Goal: Task Accomplishment & Management: Manage account settings

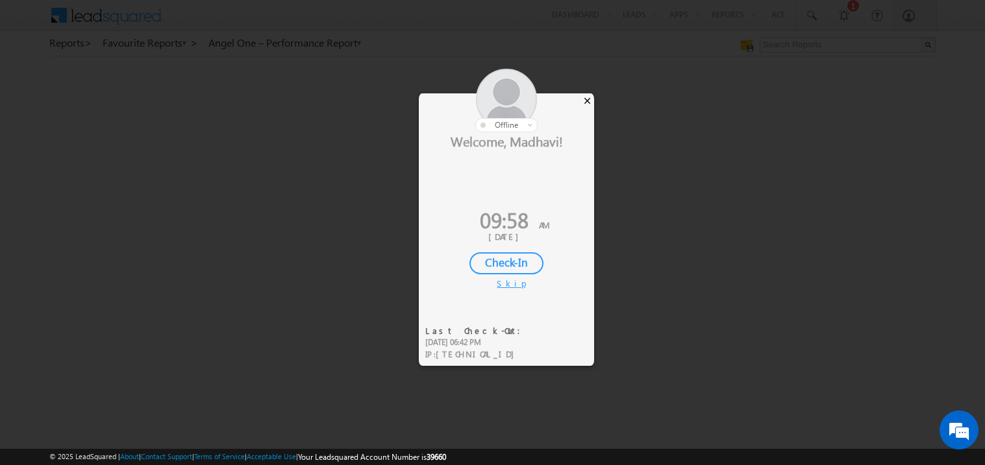
click at [587, 95] on div "×" at bounding box center [587, 100] width 14 height 14
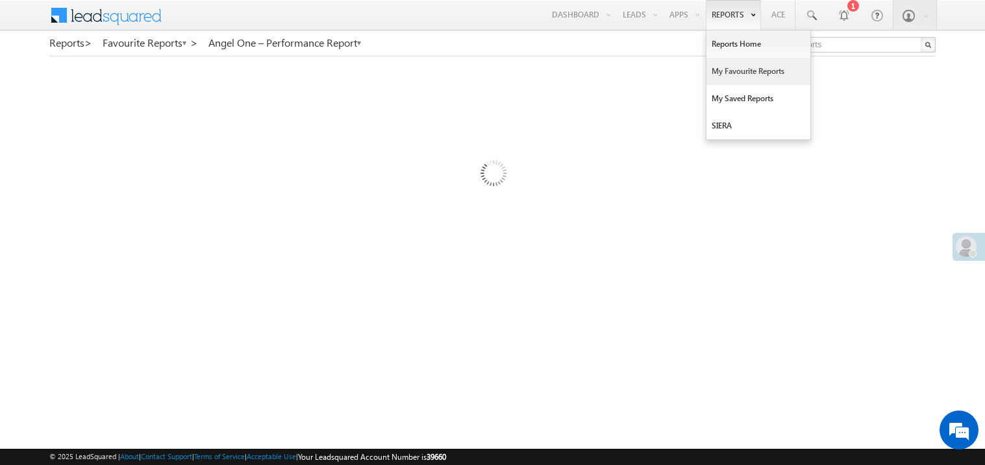
click at [722, 68] on link "My Favourite Reports" at bounding box center [758, 71] width 104 height 27
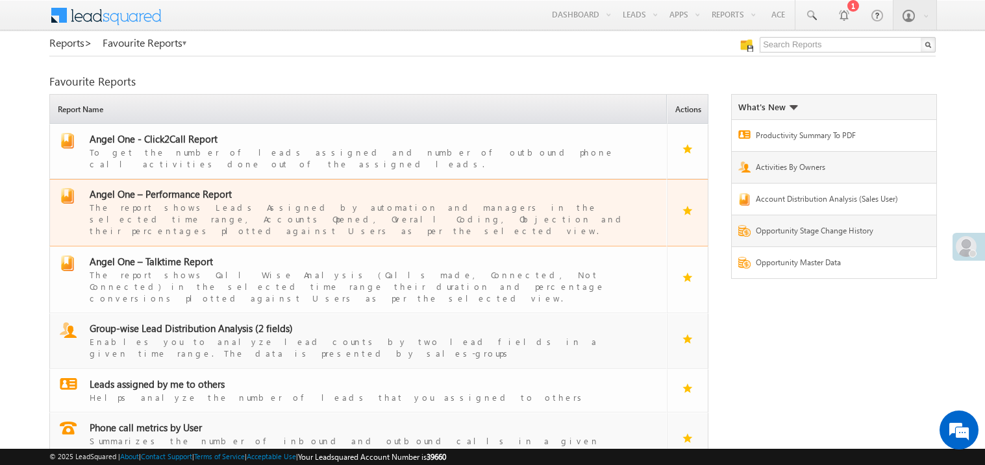
click at [163, 188] on span "Angel One – Performance Report" at bounding box center [161, 194] width 142 height 13
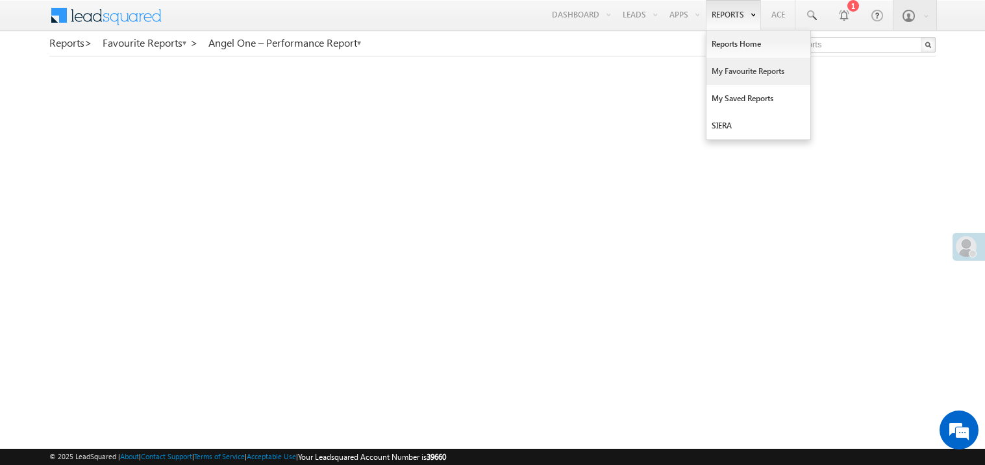
click at [732, 71] on link "My Favourite Reports" at bounding box center [758, 71] width 104 height 27
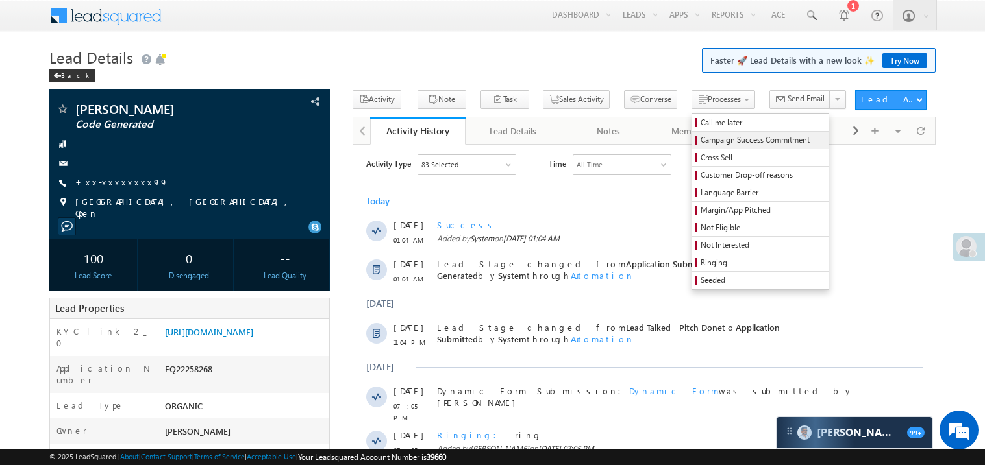
click at [703, 142] on span "Campaign Success Commitment" at bounding box center [761, 140] width 123 height 12
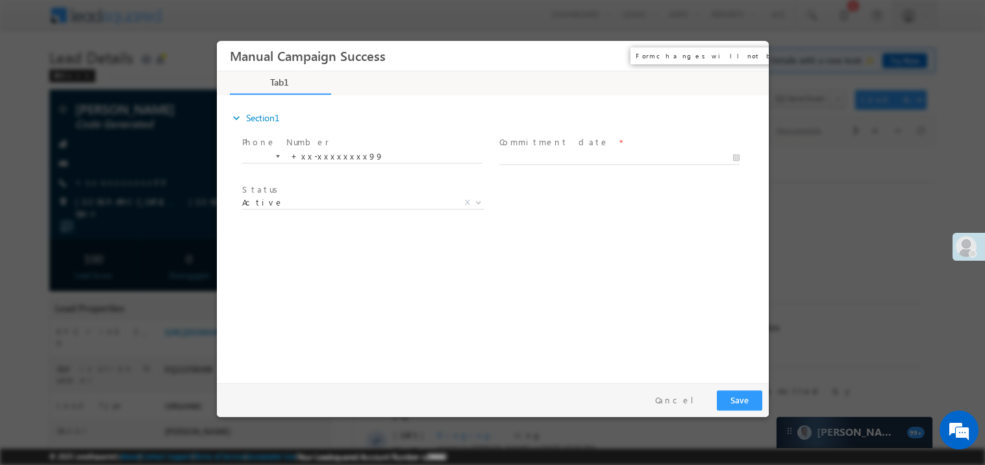
click at [747, 58] on button "×" at bounding box center [748, 55] width 22 height 24
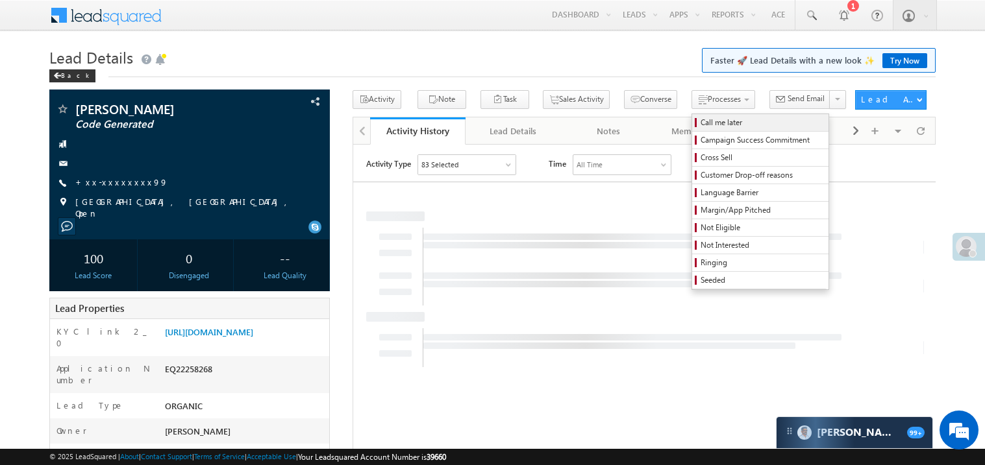
click at [700, 123] on span "Call me later" at bounding box center [761, 123] width 123 height 12
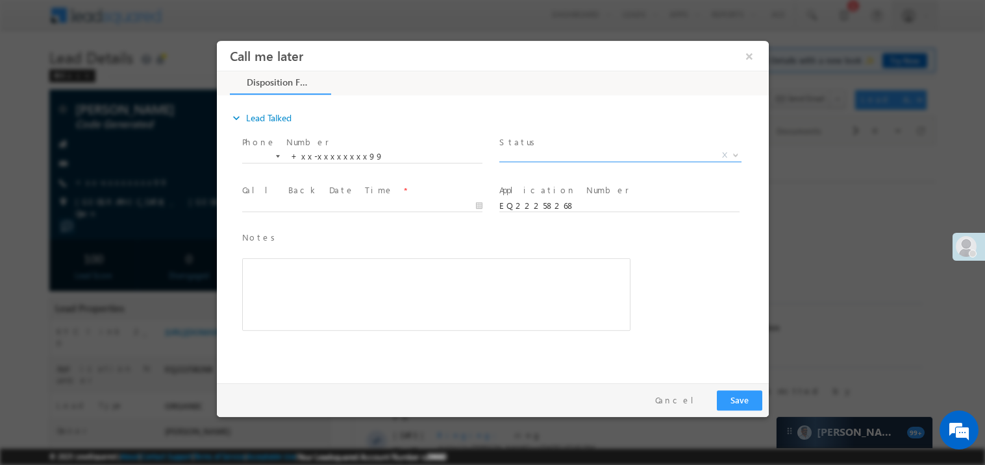
click at [533, 151] on span "X" at bounding box center [619, 155] width 242 height 13
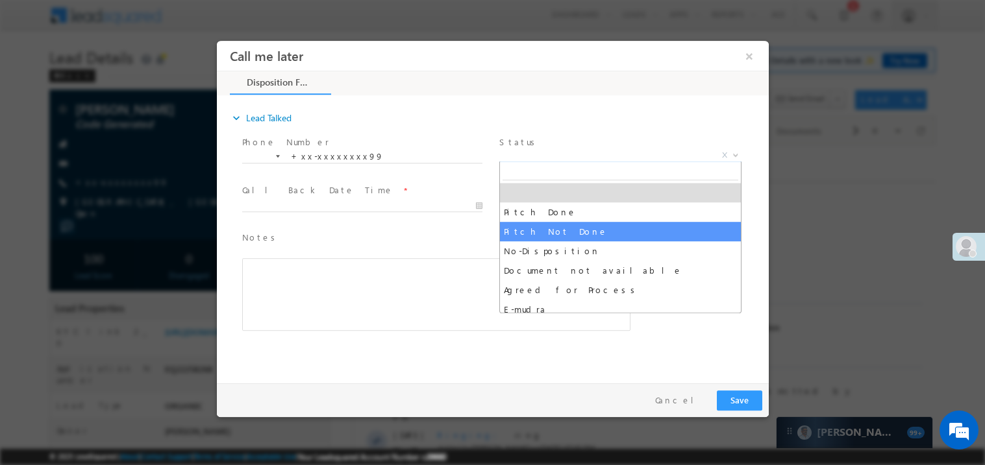
select select "Pitch Not Done"
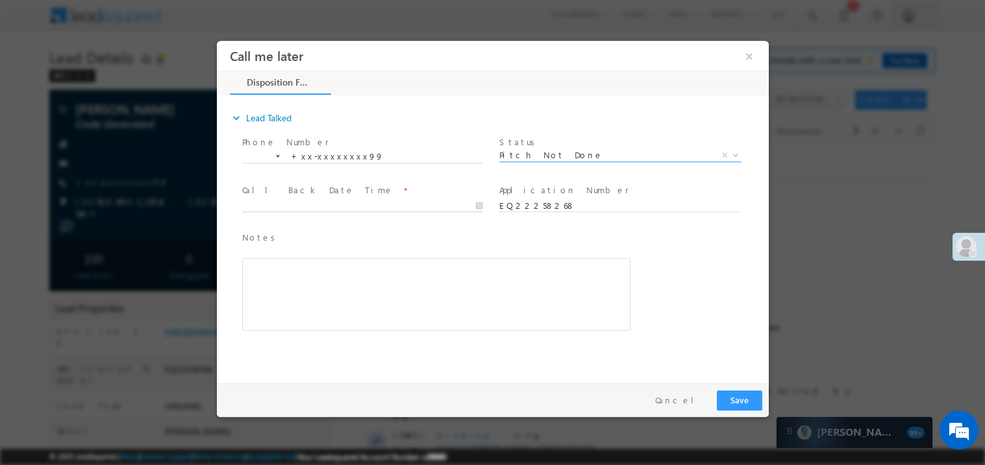
click at [266, 204] on body "Call me later ×" at bounding box center [492, 208] width 552 height 337
type input "09/21/25 9:59 AM"
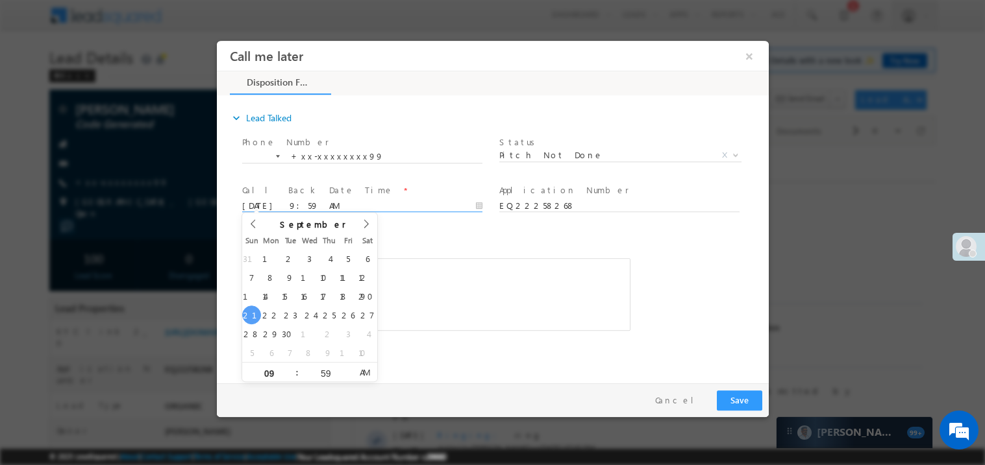
click at [461, 292] on div "Rich Text Editor, 40788eee-0fb2-11ec-a811-0adc8a9d82c2__tab1__section1__Notes__…" at bounding box center [435, 294] width 388 height 73
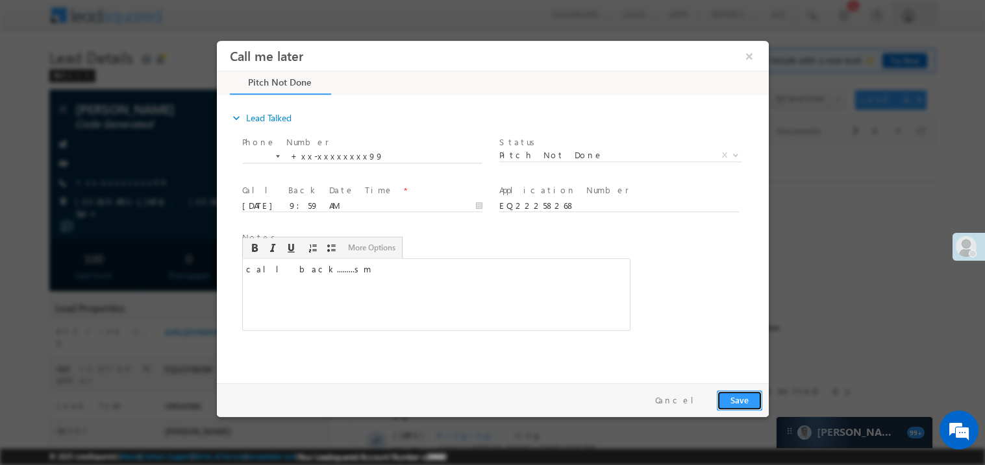
click at [732, 396] on button "Save" at bounding box center [738, 400] width 45 height 20
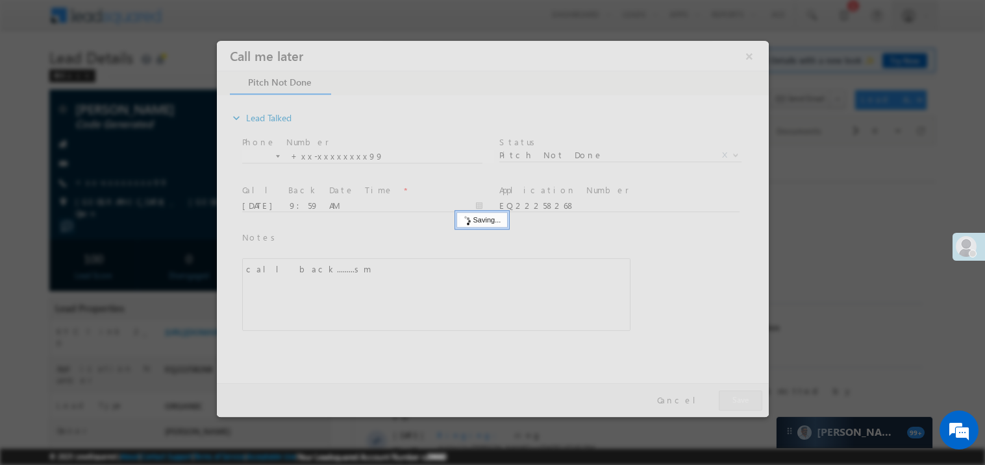
click at [732, 396] on div at bounding box center [492, 228] width 552 height 376
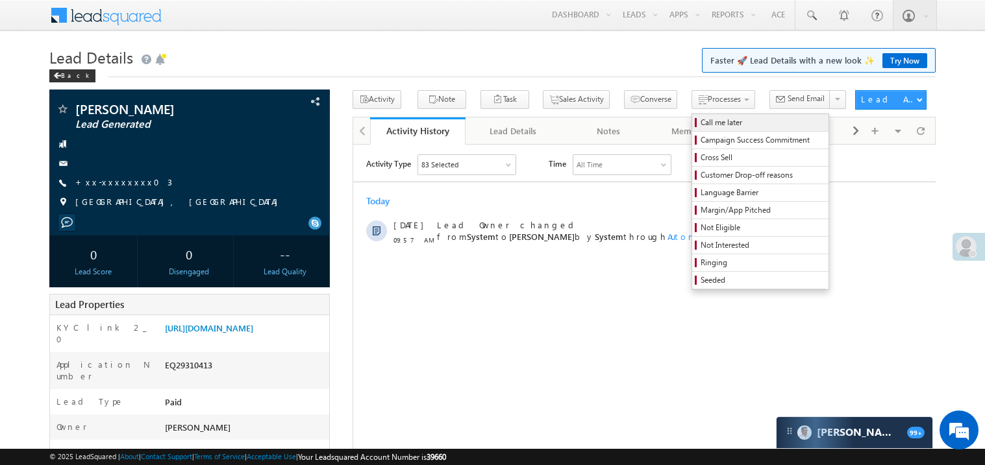
click at [700, 123] on span "Call me later" at bounding box center [761, 123] width 123 height 12
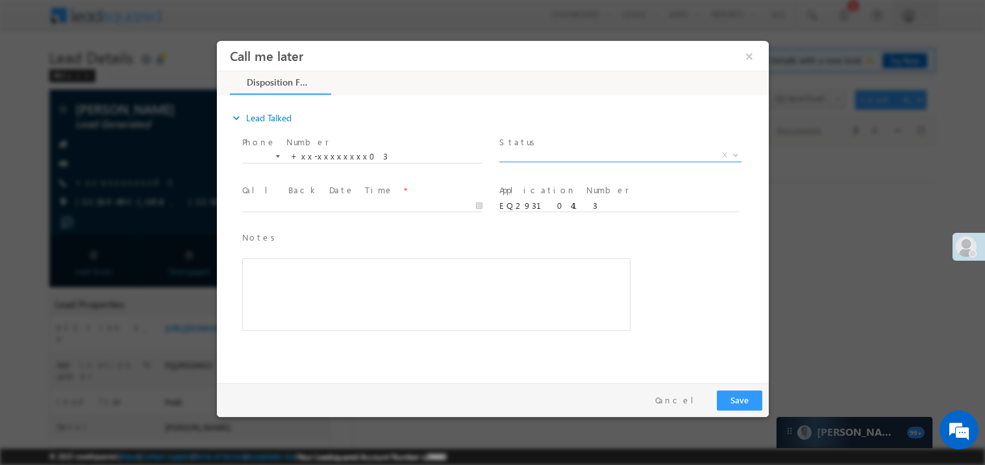
click at [536, 157] on span "X" at bounding box center [619, 155] width 242 height 13
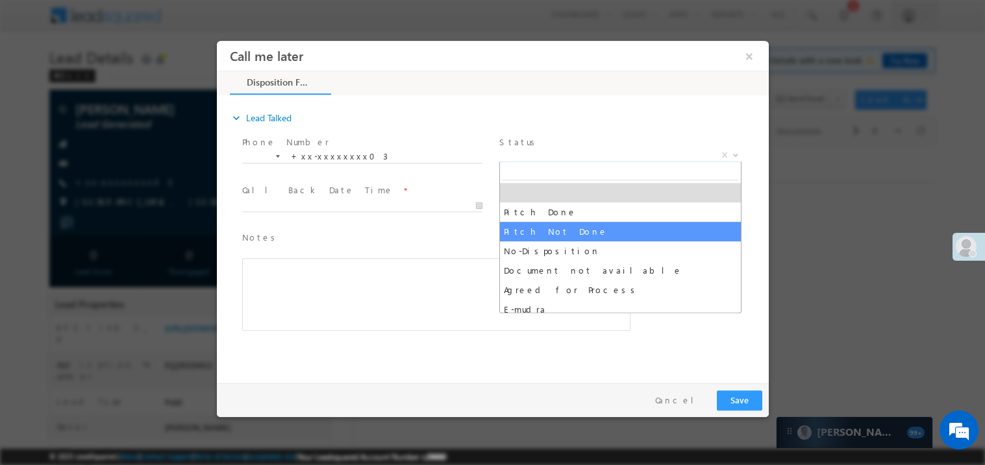
select select "Pitch Not Done"
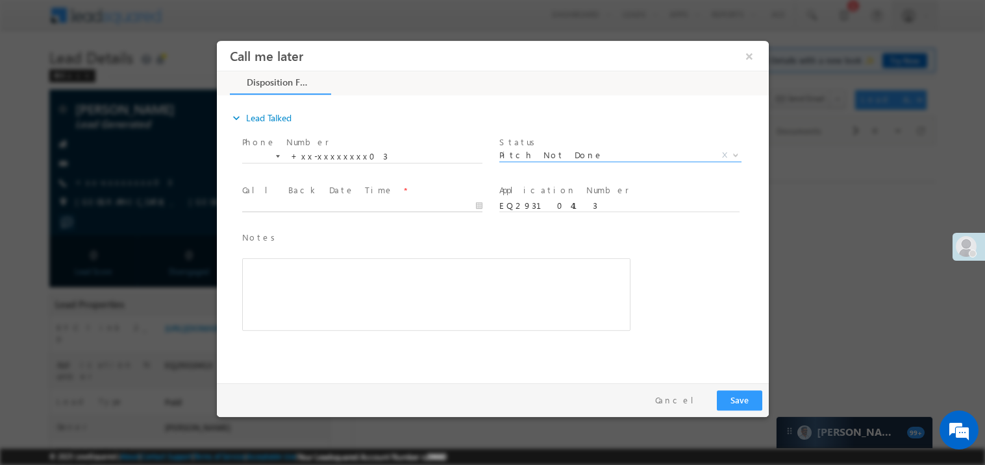
click at [289, 207] on body "Call me later ×" at bounding box center [492, 208] width 552 height 337
type input "09/21/25 10:00 AM"
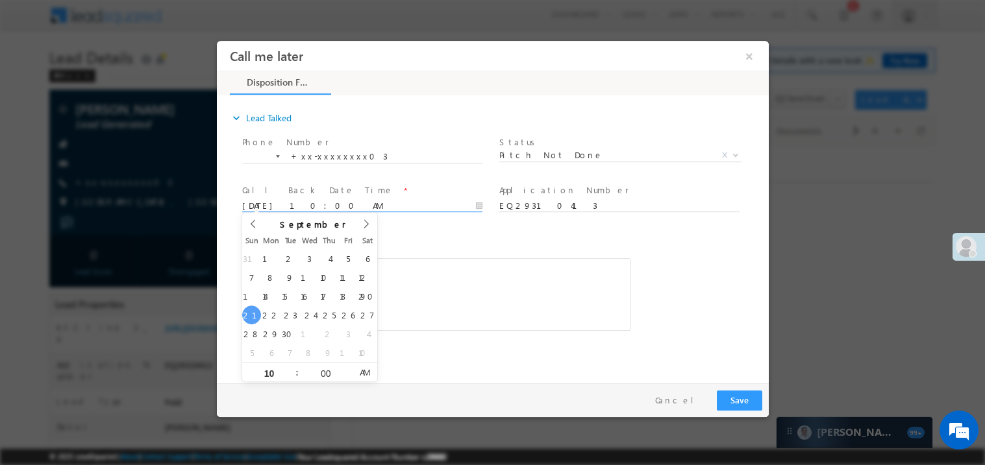
click at [514, 258] on div "Rich Text Editor, 40788eee-0fb2-11ec-a811-0adc8a9d82c2__tab1__section1__Notes__…" at bounding box center [435, 294] width 388 height 73
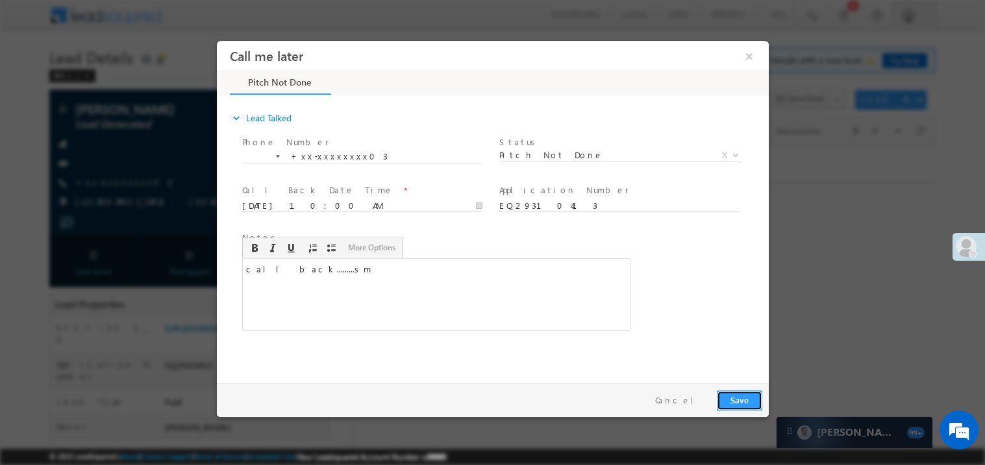
click at [736, 401] on button "Save" at bounding box center [738, 400] width 45 height 20
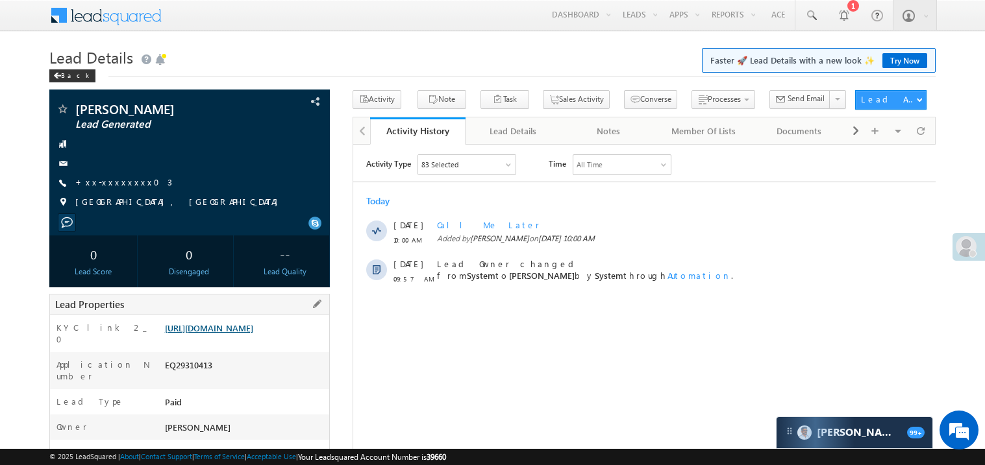
click at [227, 334] on link "https://angelbroking1-pk3em7sa.customui-test.leadsquared.com?leadId=8abc7455-7b…" at bounding box center [209, 328] width 88 height 11
click at [125, 178] on link "+xx-xxxxxxxx03" at bounding box center [123, 182] width 97 height 11
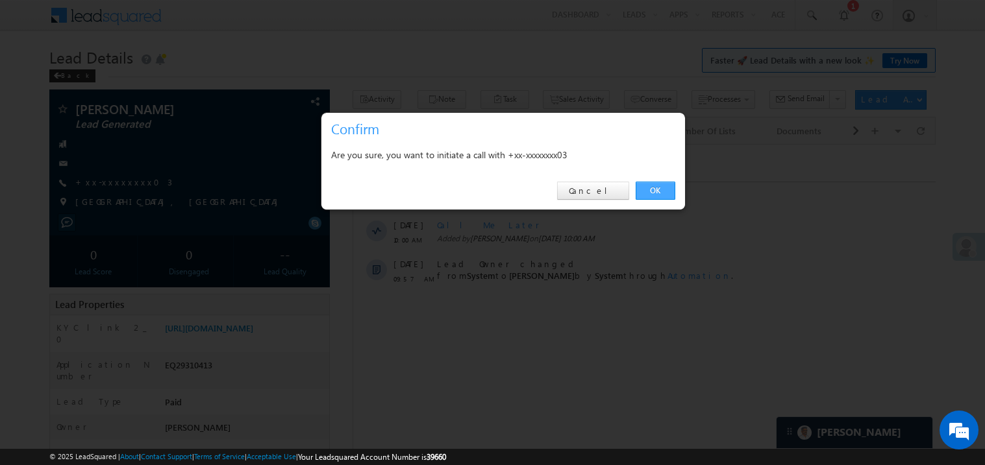
click at [656, 188] on link "OK" at bounding box center [655, 191] width 40 height 18
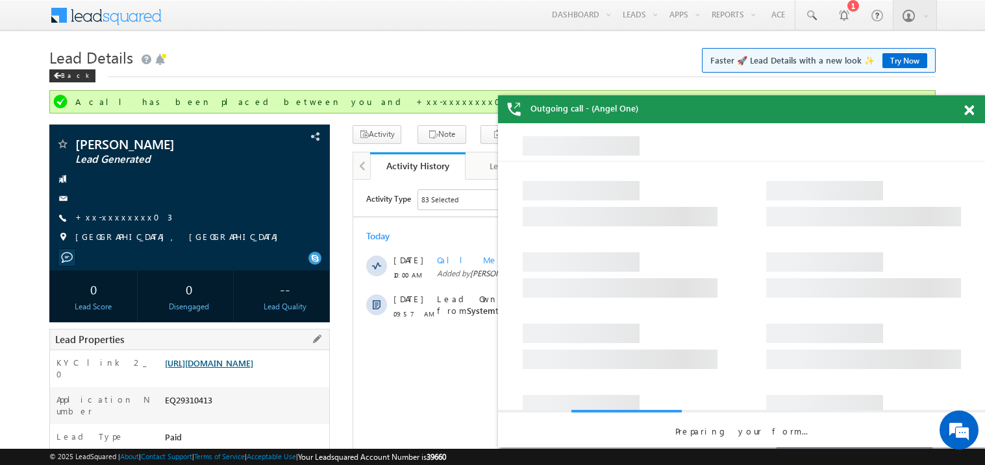
click at [221, 369] on link "https://angelbroking1-pk3em7sa.customui-test.leadsquared.com?leadId=8abc7455-7b…" at bounding box center [209, 363] width 88 height 11
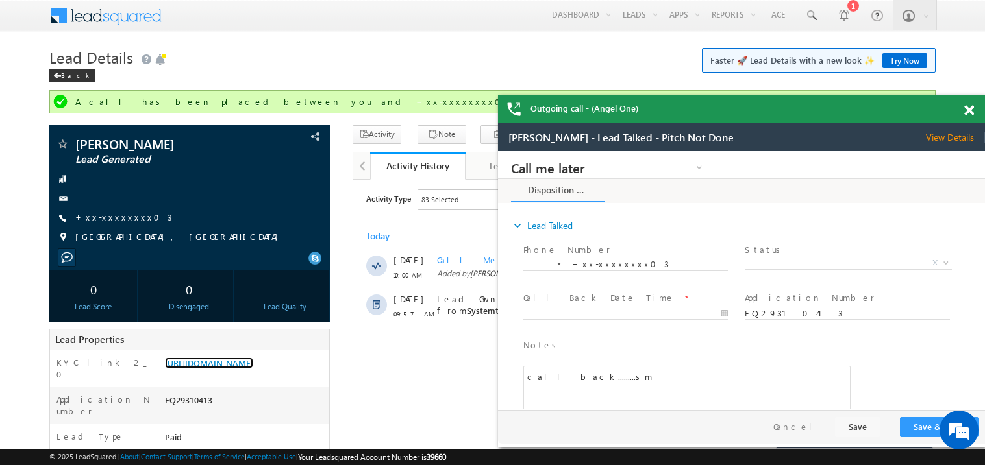
click at [970, 109] on span at bounding box center [969, 110] width 10 height 11
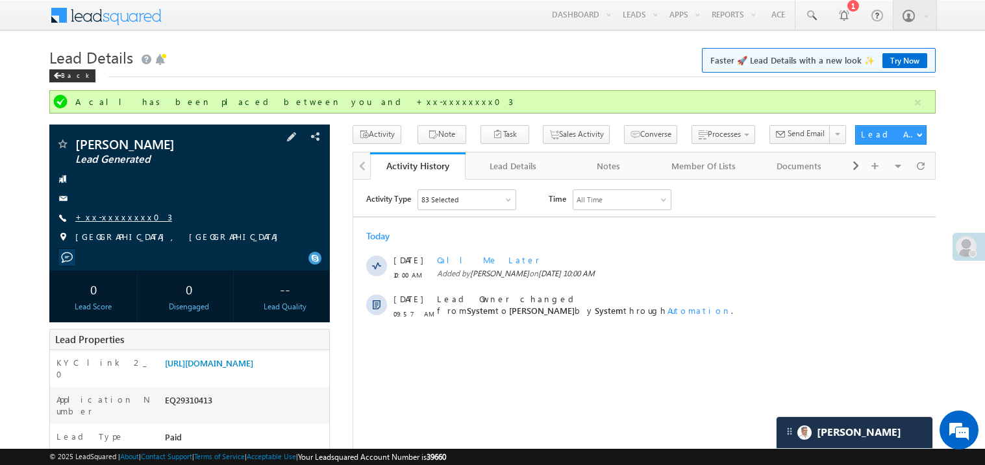
click at [112, 217] on link "+xx-xxxxxxxx03" at bounding box center [123, 217] width 97 height 11
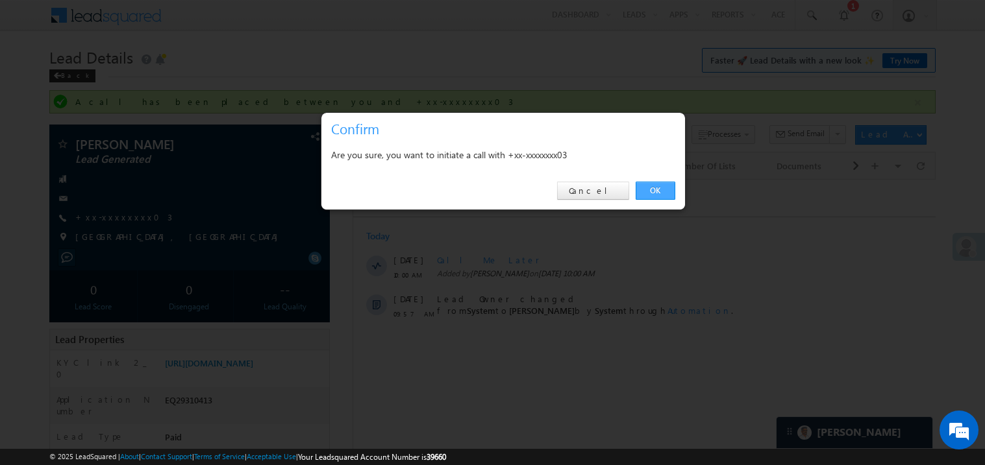
click at [656, 195] on link "OK" at bounding box center [655, 191] width 40 height 18
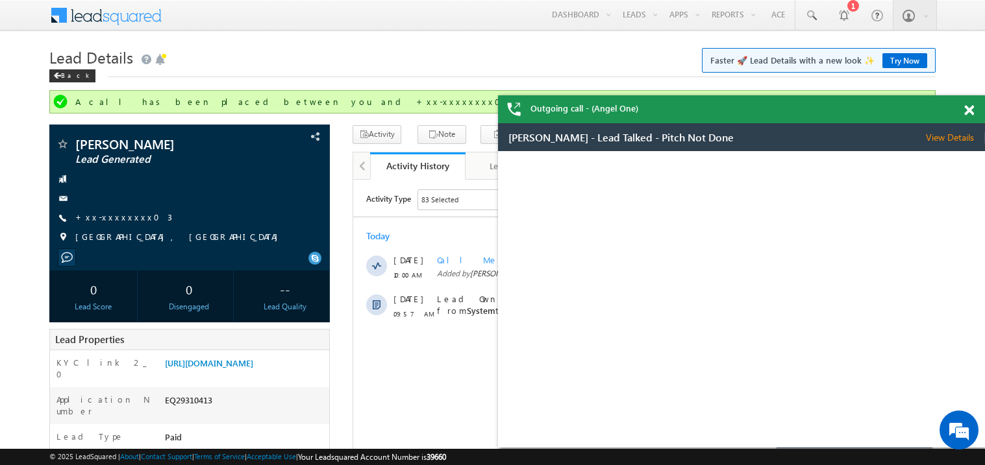
click at [970, 110] on span at bounding box center [969, 110] width 10 height 11
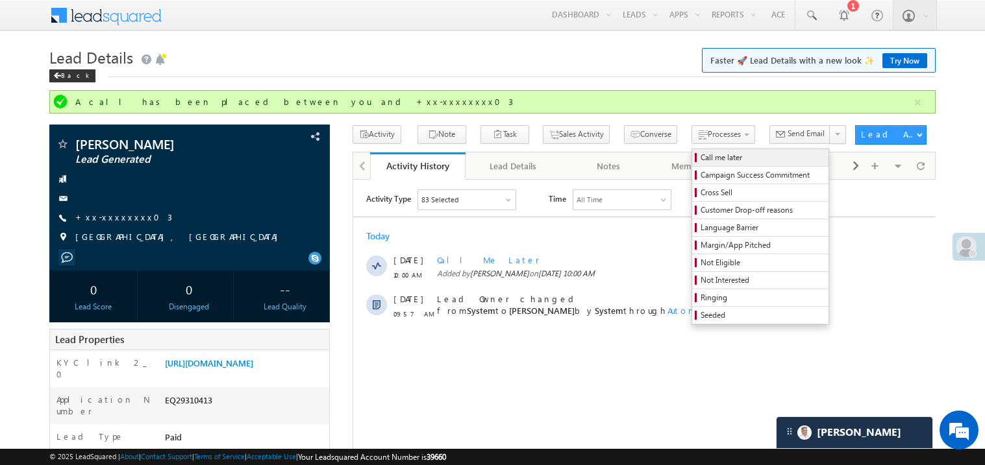
click at [700, 154] on span "Call me later" at bounding box center [761, 158] width 123 height 12
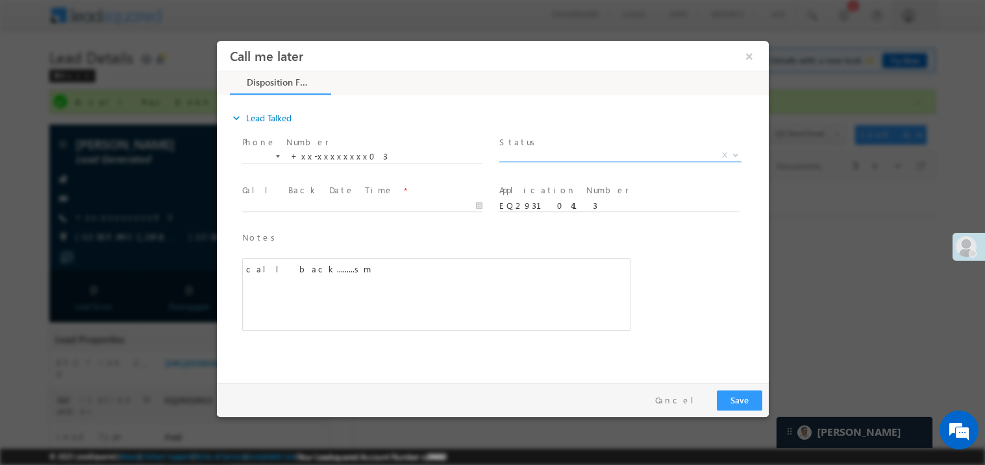
click at [542, 153] on span "X" at bounding box center [619, 155] width 242 height 13
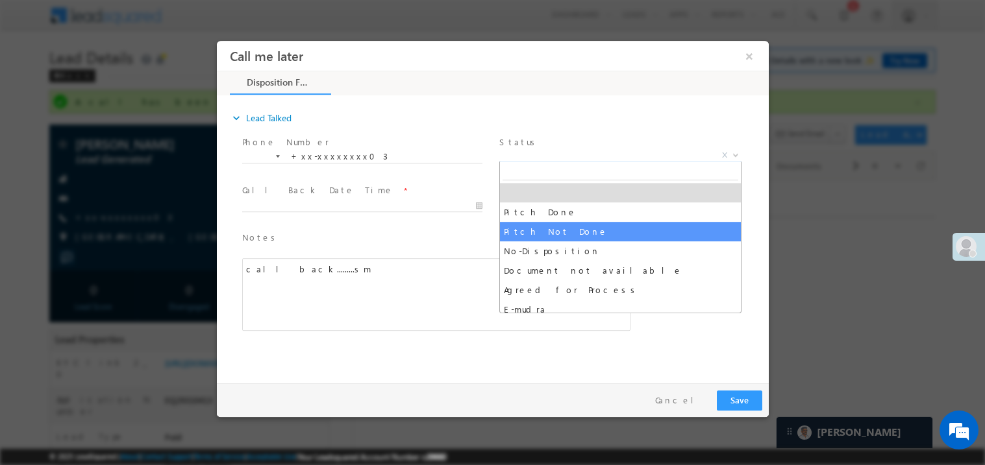
select select "Pitch Not Done"
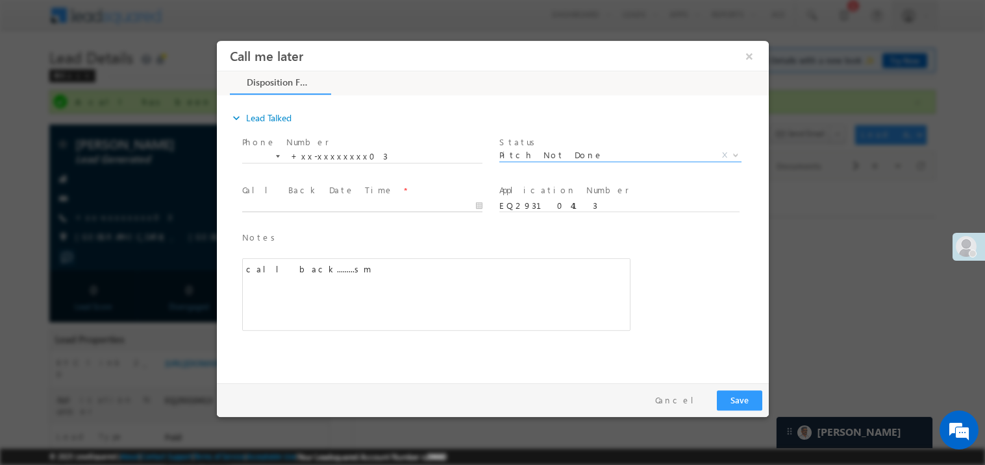
click at [304, 204] on body "Call me later ×" at bounding box center [492, 208] width 552 height 337
type input "09/21/25 10:30 AM"
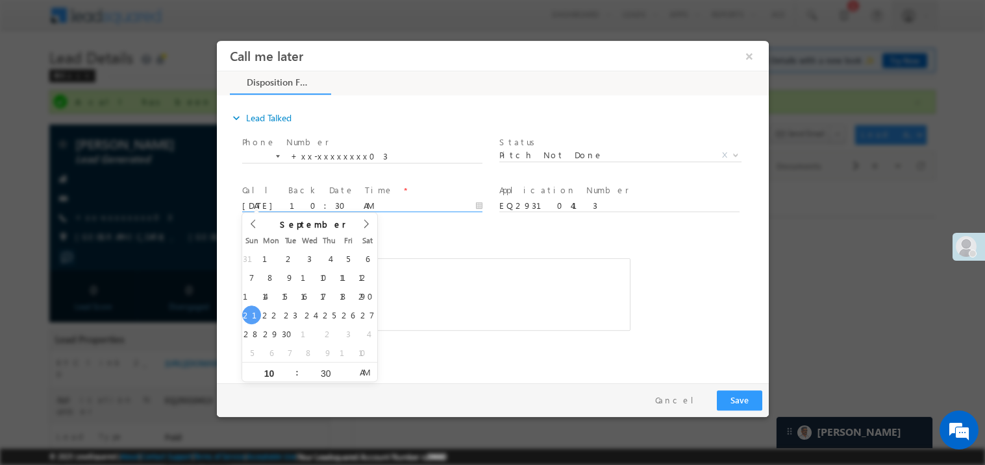
click at [479, 288] on div "call back.........sm" at bounding box center [435, 294] width 388 height 73
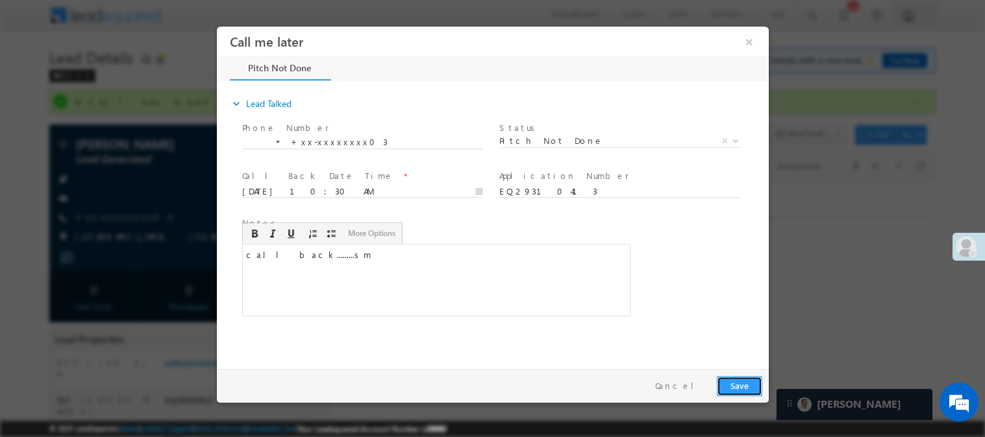
click at [743, 388] on button "Save" at bounding box center [738, 386] width 45 height 20
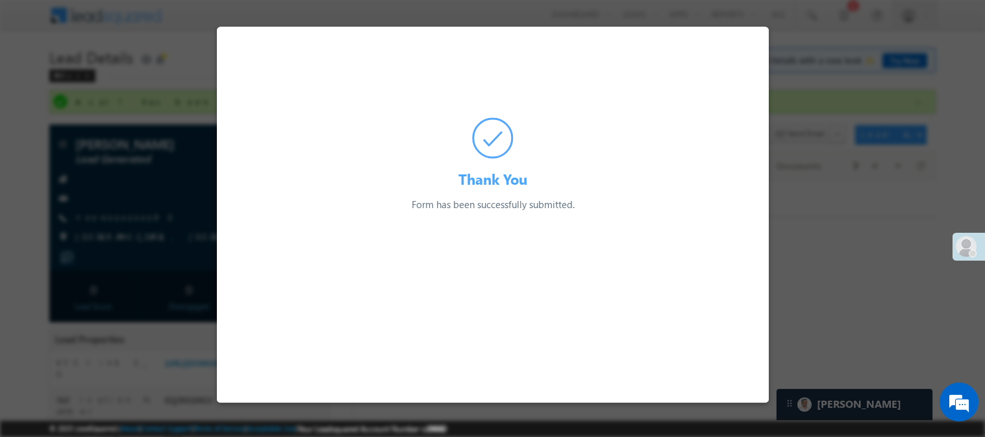
click at [818, 297] on div at bounding box center [492, 218] width 985 height 437
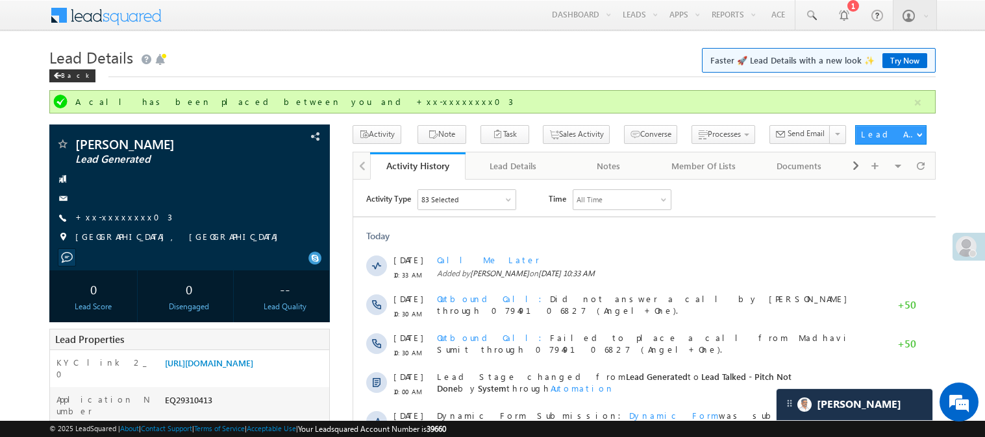
click at [454, 90] on div "Lead Details Faster 🚀 Lead Details with a new look ✨ Try Now Back" at bounding box center [492, 66] width 886 height 47
click at [58, 71] on div "Back" at bounding box center [72, 75] width 46 height 13
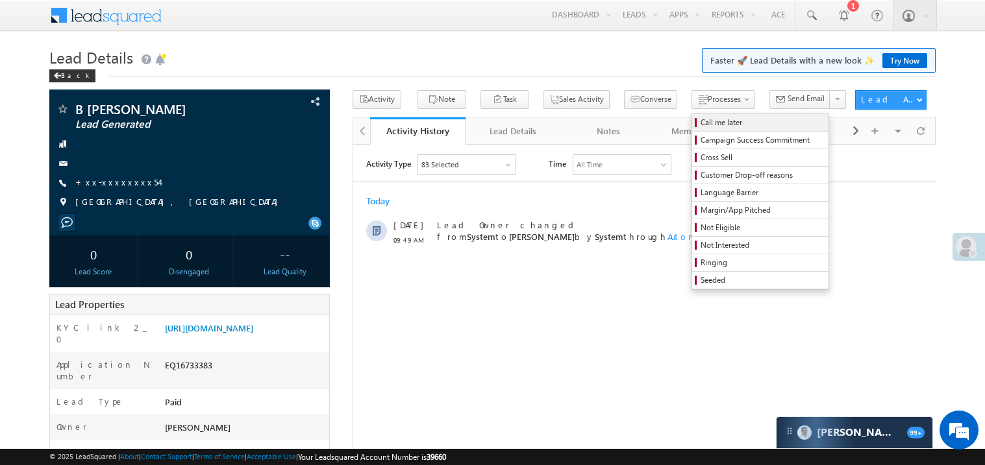
click at [700, 120] on span "Call me later" at bounding box center [761, 123] width 123 height 12
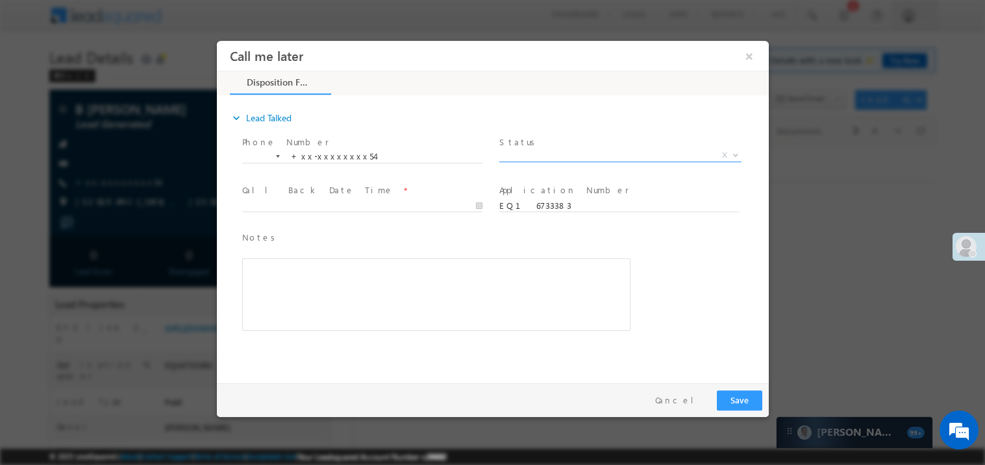
click at [549, 154] on span "X" at bounding box center [619, 155] width 242 height 13
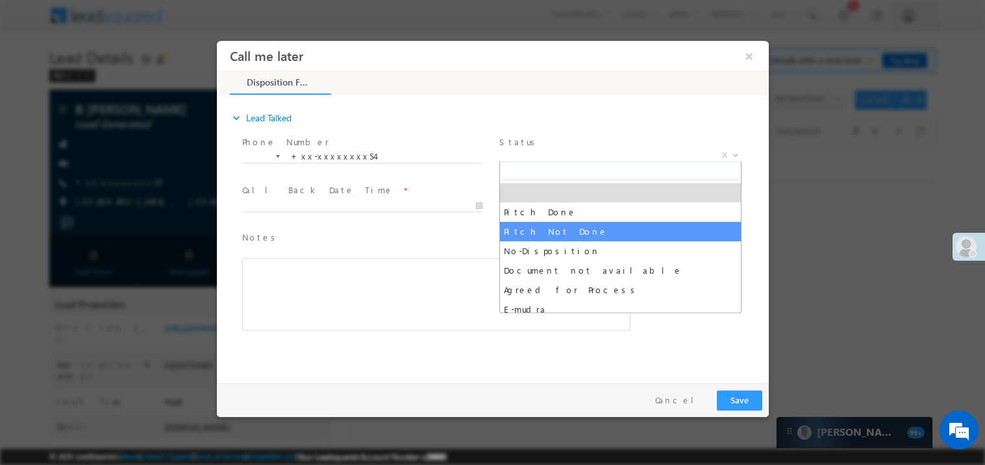
select select "Pitch Not Done"
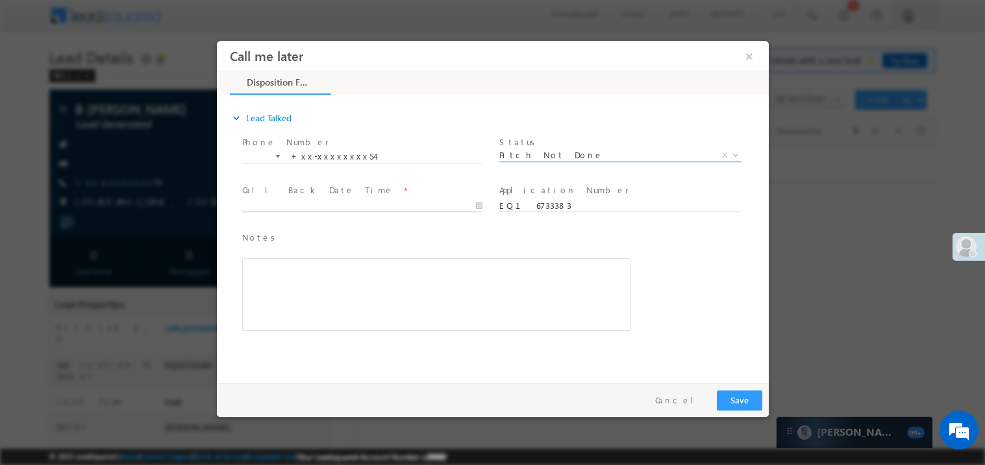
click at [266, 208] on body "Call me later ×" at bounding box center [492, 208] width 552 height 337
type input "[DATE] 10:02 AM"
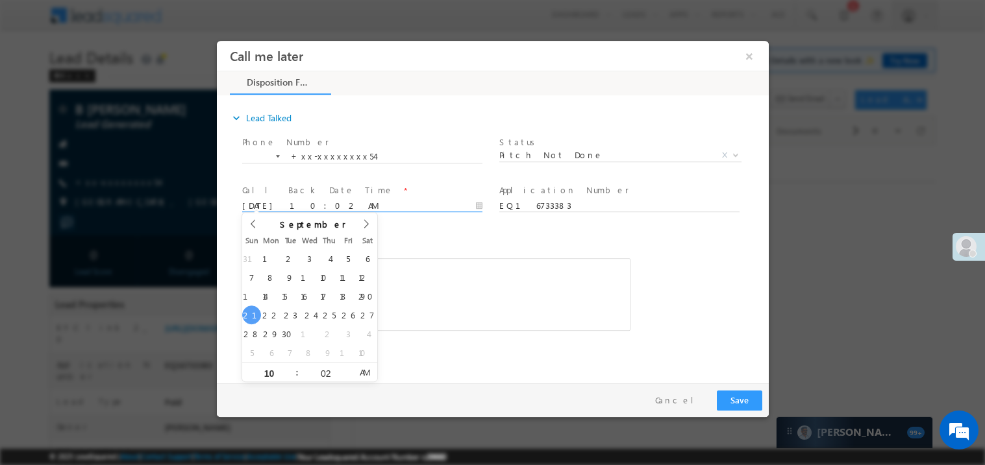
click at [502, 270] on div "Rich Text Editor, 40788eee-0fb2-11ec-a811-0adc8a9d82c2__tab1__section1__Notes__…" at bounding box center [435, 294] width 388 height 73
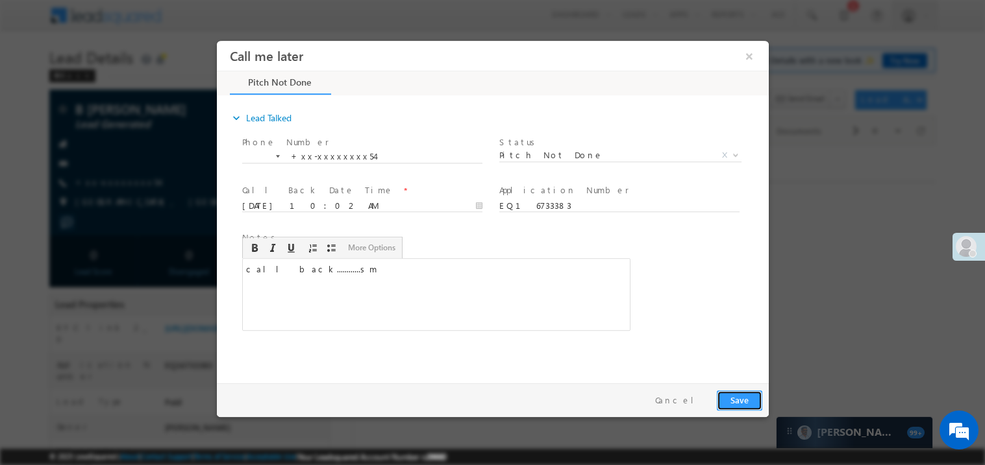
click at [728, 397] on button "Save" at bounding box center [738, 400] width 45 height 20
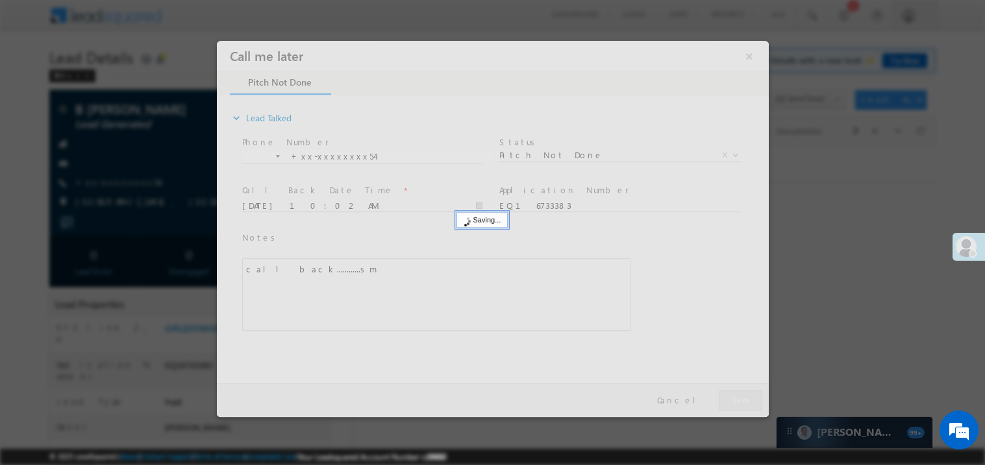
click at [728, 397] on div at bounding box center [492, 228] width 552 height 376
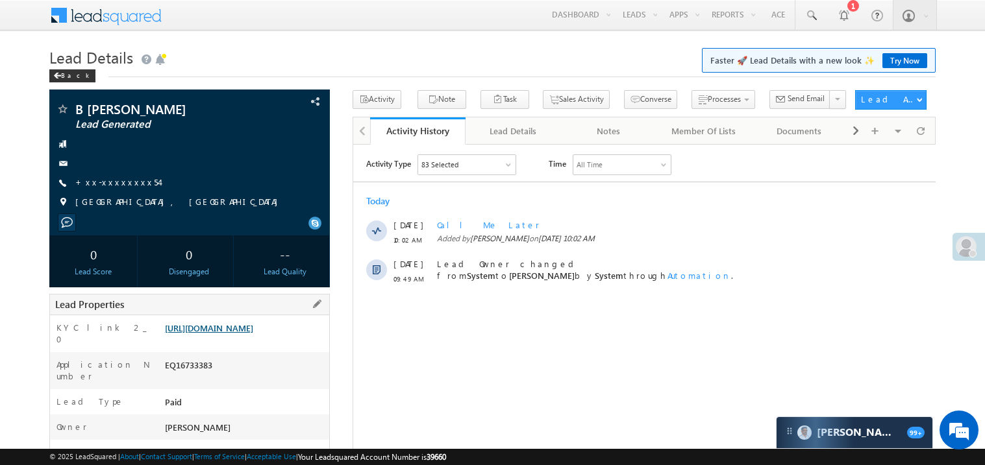
click at [231, 328] on link "https://angelbroking1-pk3em7sa.customui-test.leadsquared.com?leadId=342c0212-91…" at bounding box center [209, 328] width 88 height 11
click at [251, 334] on link "https://angelbroking1-pk3em7sa.customui-test.leadsquared.com?leadId=342c0212-91…" at bounding box center [209, 328] width 88 height 11
click at [118, 184] on link "+xx-xxxxxxxx54" at bounding box center [117, 182] width 84 height 11
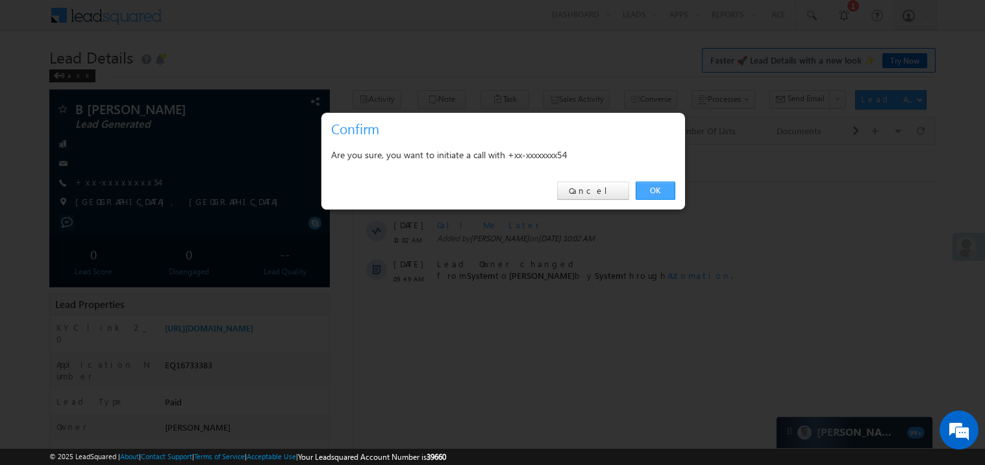
click at [652, 190] on link "OK" at bounding box center [655, 191] width 40 height 18
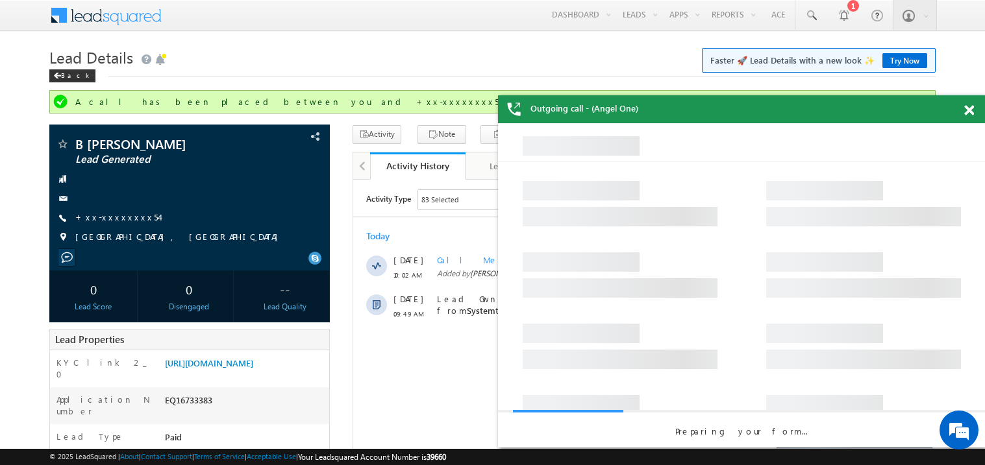
click at [970, 111] on span at bounding box center [969, 110] width 10 height 11
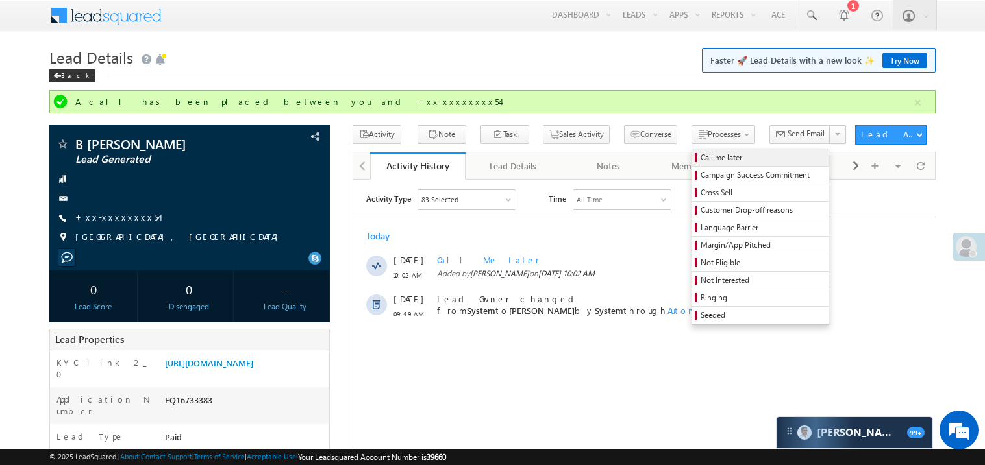
click at [700, 158] on span "Call me later" at bounding box center [761, 158] width 123 height 12
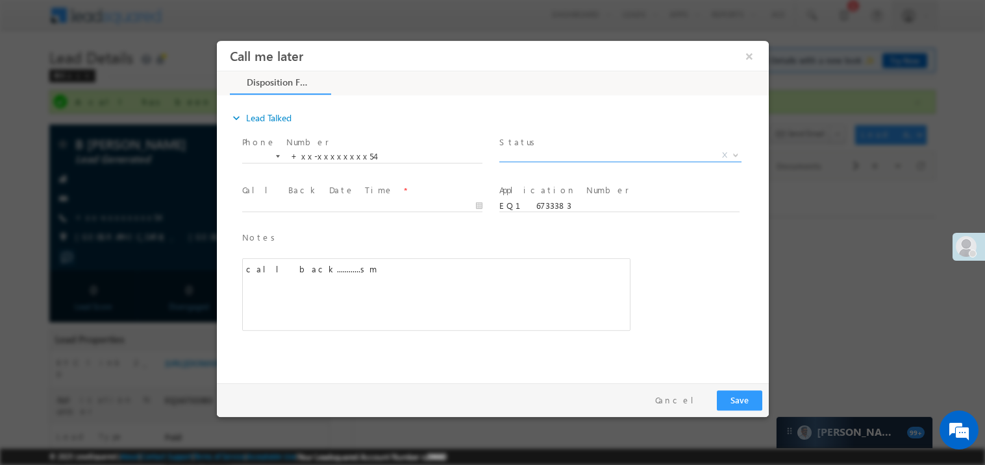
click at [531, 152] on span "X" at bounding box center [619, 155] width 242 height 13
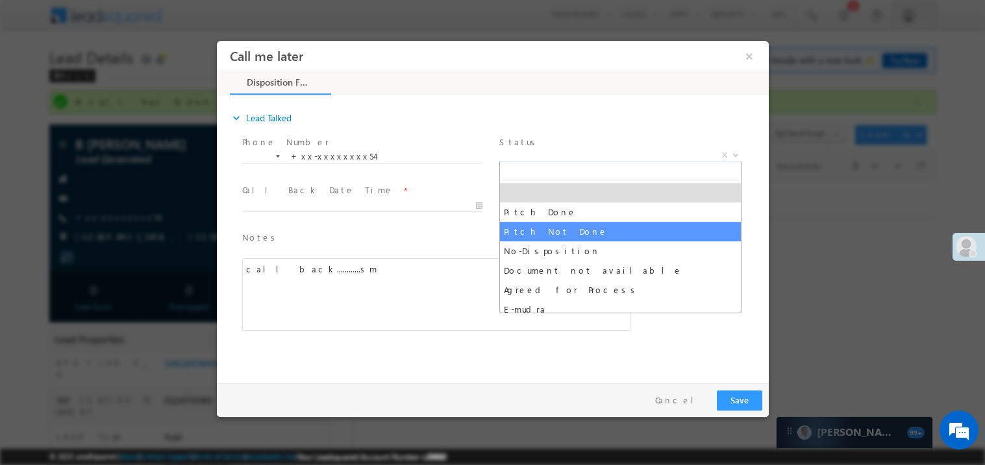
select select "Pitch Not Done"
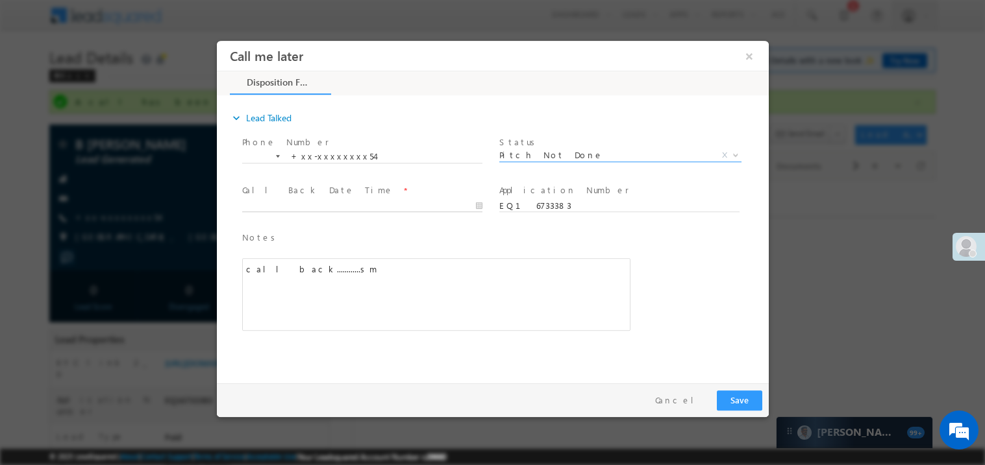
click at [315, 207] on body "Call me later ×" at bounding box center [492, 208] width 552 height 337
type input "09/21/25 10:29 AM"
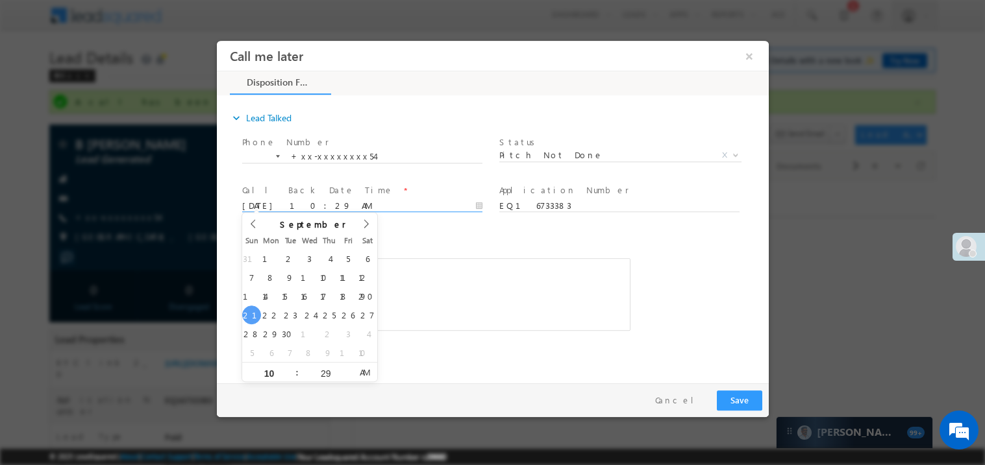
click at [372, 286] on div "31 1 2 3 4 5 6 7 8 9 10 11 12 13 14 15 16 17 18 19 20 21 22 23 24 25 26 27 28 2…" at bounding box center [308, 305] width 135 height 113
click at [419, 281] on div "call back............sm" at bounding box center [435, 294] width 388 height 73
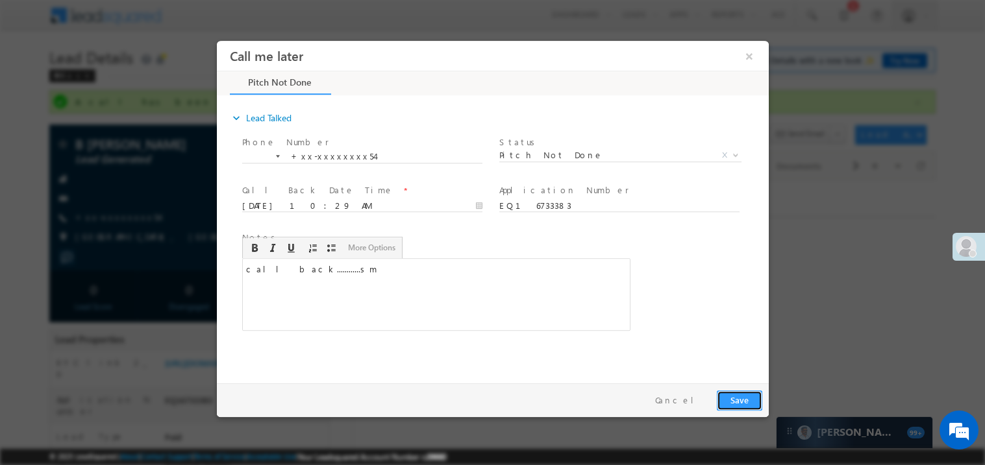
click at [748, 402] on button "Save" at bounding box center [738, 400] width 45 height 20
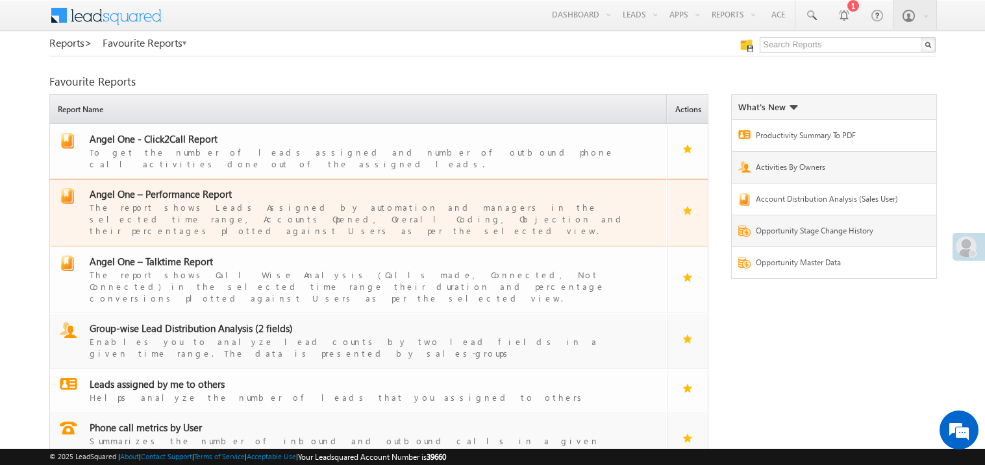
click at [170, 188] on span "Angel One – Performance Report" at bounding box center [161, 194] width 142 height 13
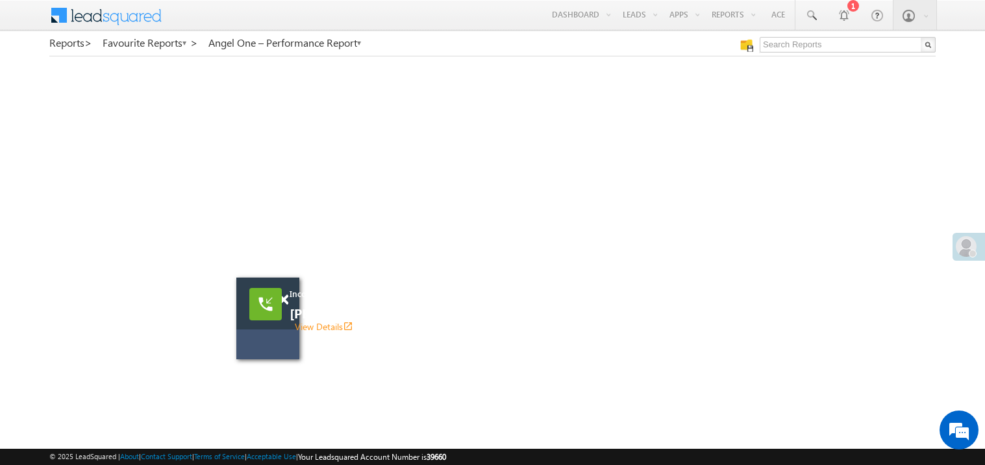
drag, startPoint x: 591, startPoint y: 221, endPoint x: 294, endPoint y: 333, distance: 317.5
click at [294, 333] on div "Incoming call [PERSON_NAME] bhai [PERSON_NAME] bhai View Details open_in_new" at bounding box center [267, 319] width 63 height 82
click at [353, 320] on link "View Details open_in_new" at bounding box center [324, 326] width 58 height 12
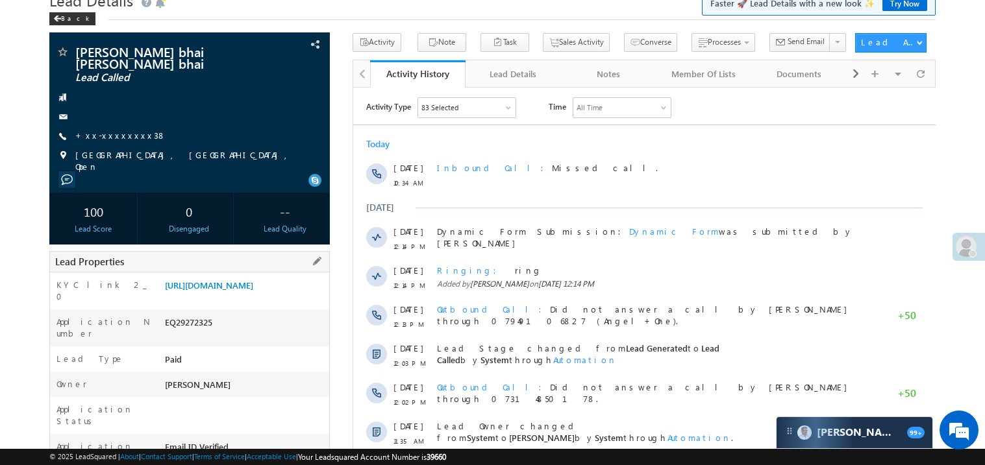
scroll to position [77, 0]
